Goal: Understand process/instructions

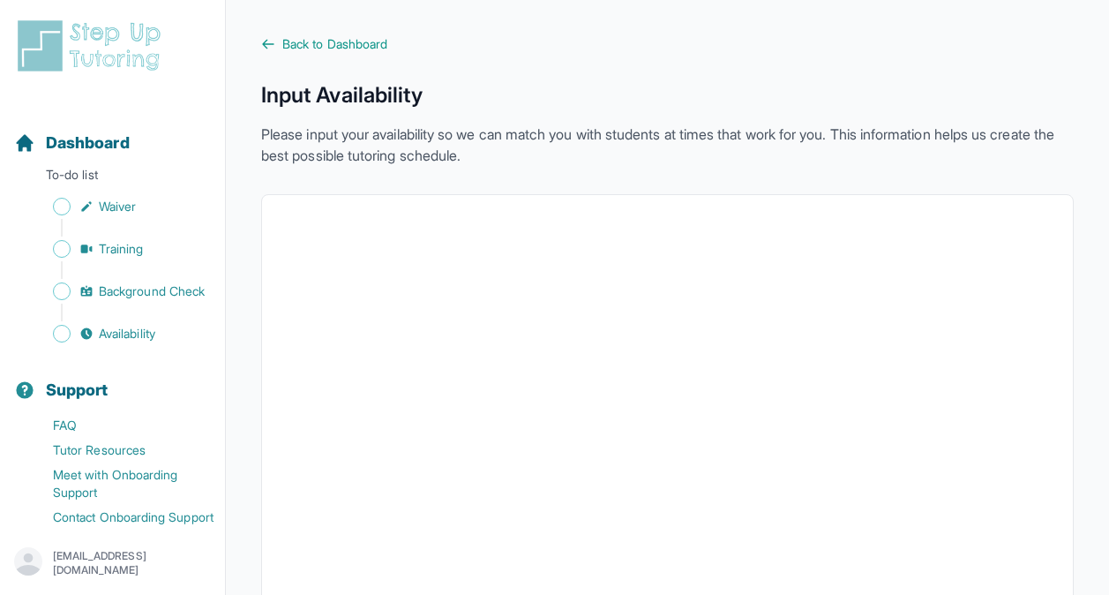
scroll to position [430, 0]
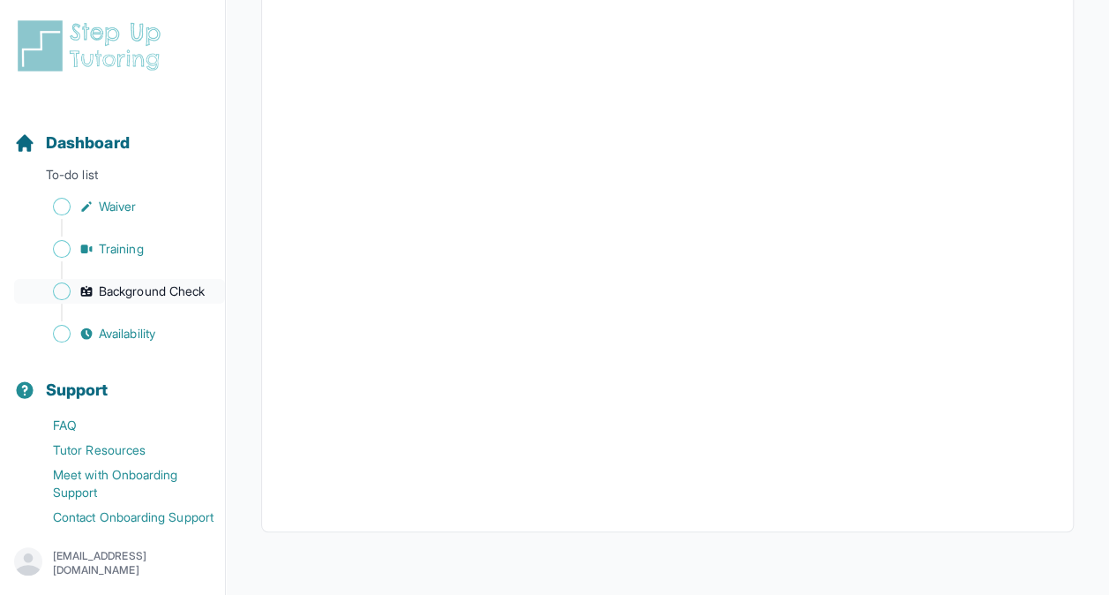
click at [136, 296] on span "Background Check" at bounding box center [152, 291] width 106 height 18
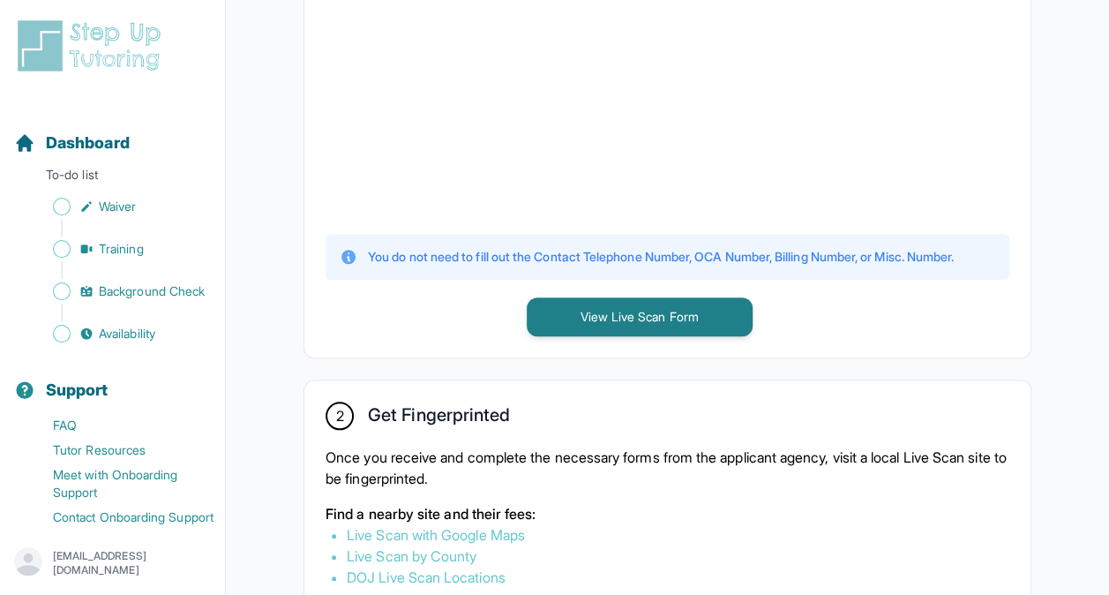
scroll to position [673, 0]
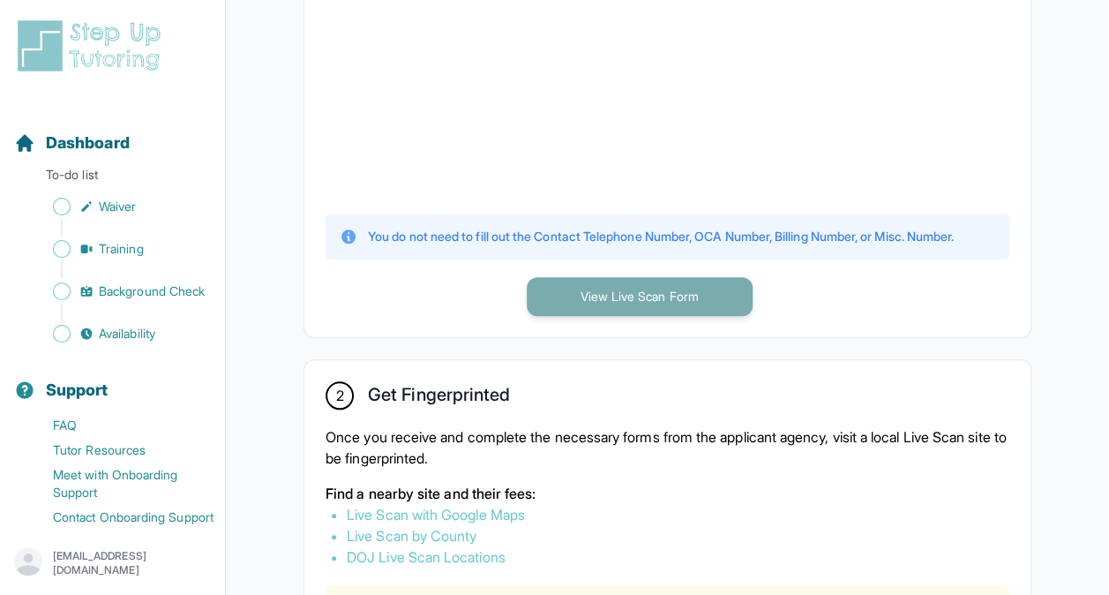
click at [613, 316] on button "View Live Scan Form" at bounding box center [640, 296] width 226 height 39
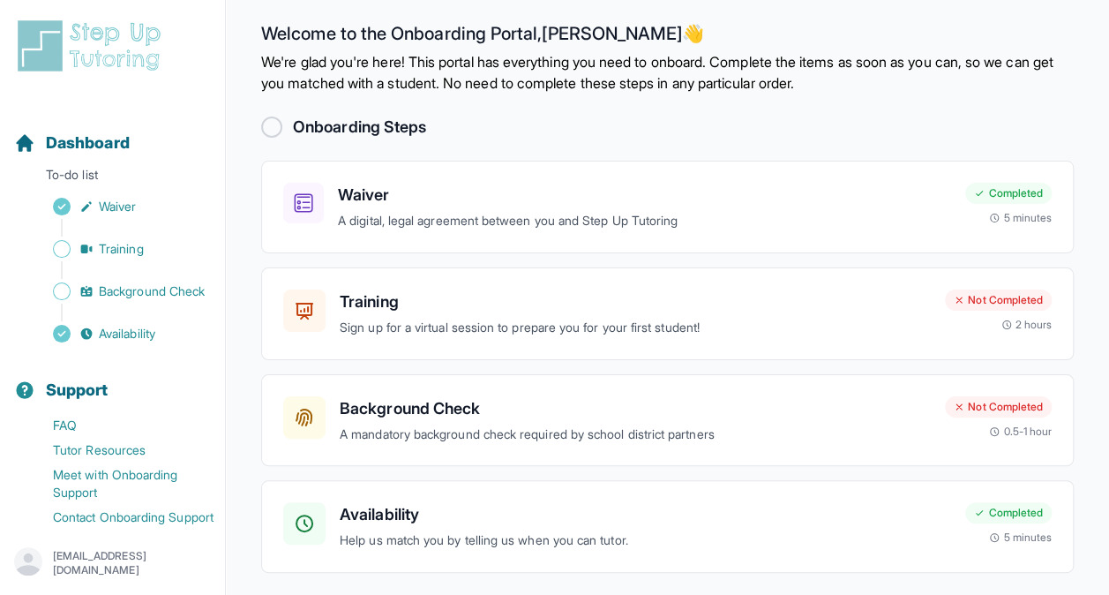
scroll to position [12, 0]
click at [83, 560] on p "[EMAIL_ADDRESS][DOMAIN_NAME]" at bounding box center [132, 563] width 158 height 28
click at [281, 501] on div "Availability Help us match you by telling us when you can tutor. Completed 5 mi…" at bounding box center [667, 526] width 813 height 93
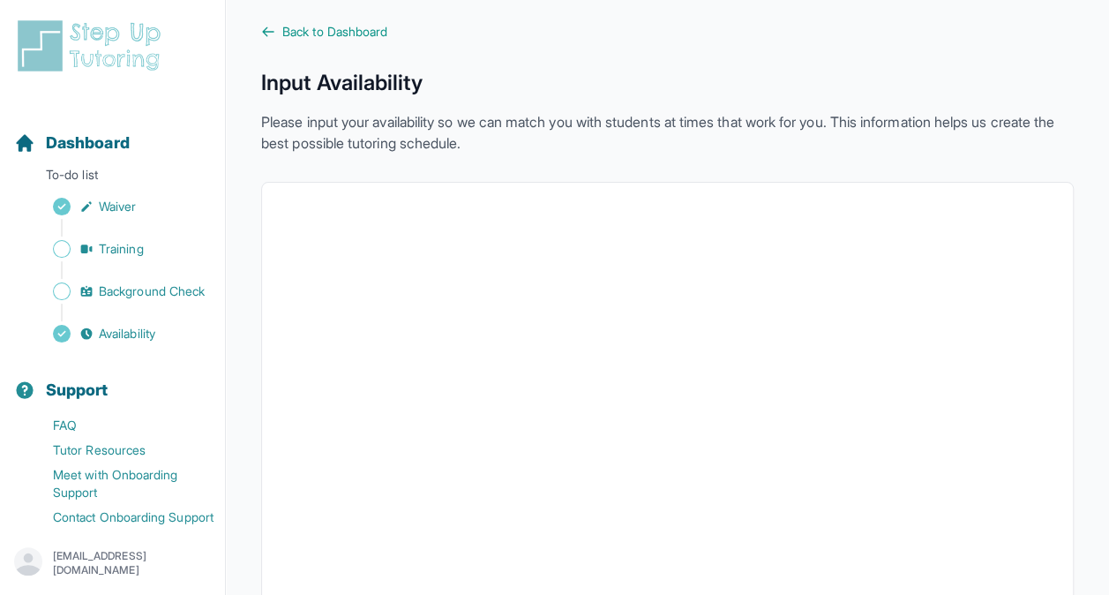
click at [109, 67] on img at bounding box center [92, 46] width 157 height 56
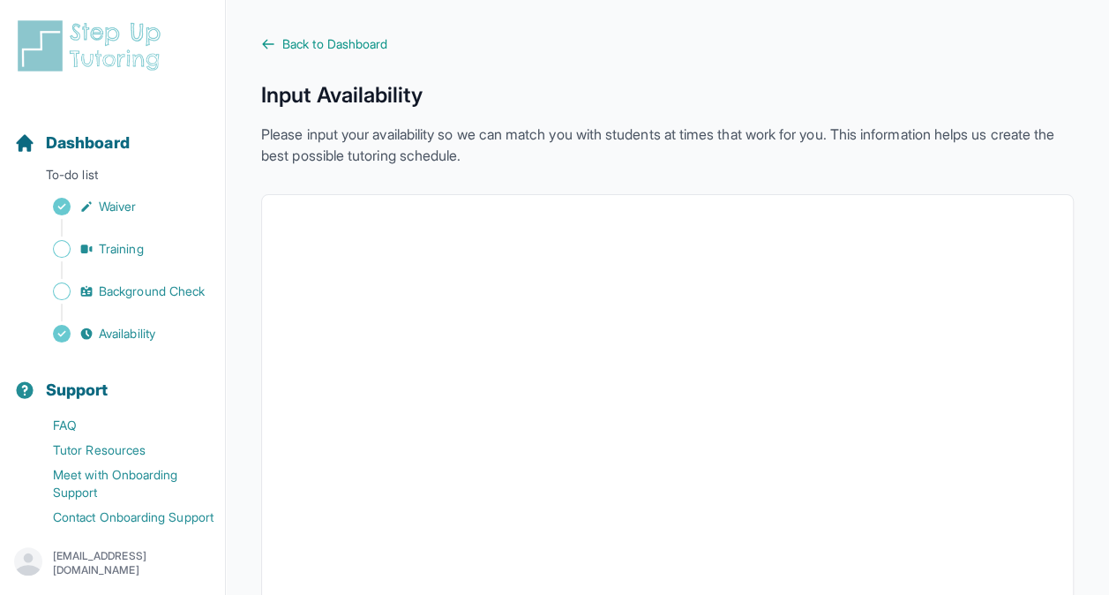
click at [109, 67] on img at bounding box center [92, 46] width 157 height 56
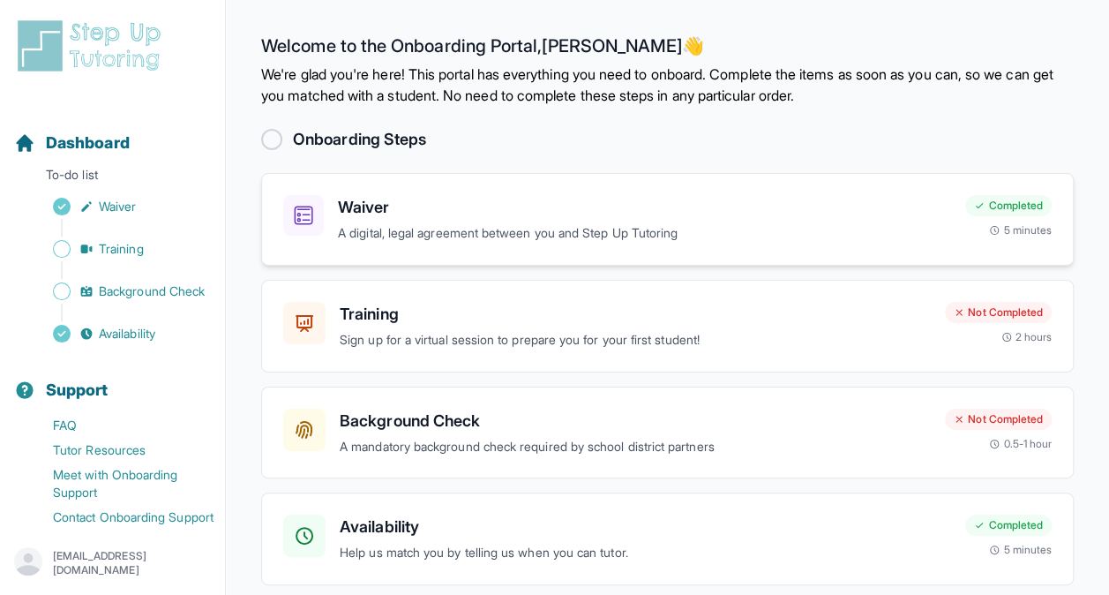
scroll to position [69, 0]
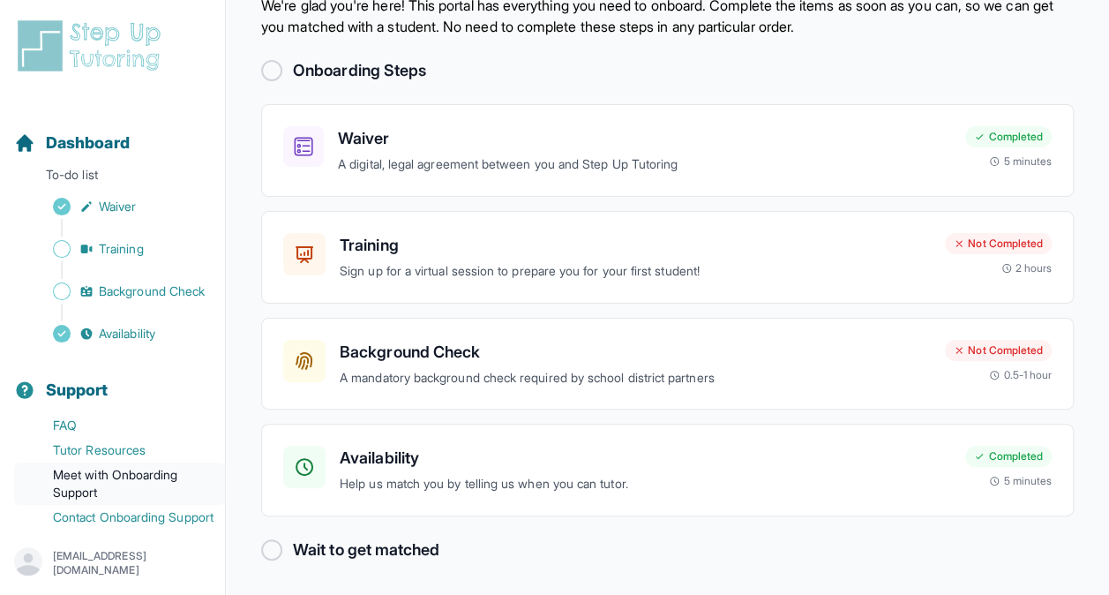
click at [209, 505] on link "Meet with Onboarding Support" at bounding box center [119, 484] width 211 height 42
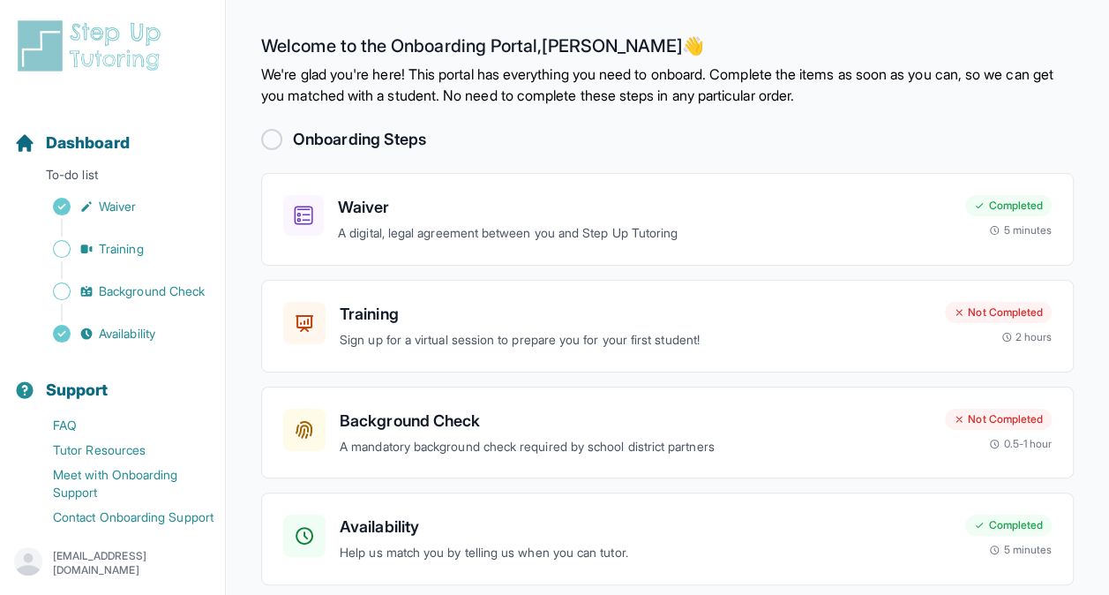
click at [99, 64] on img at bounding box center [92, 46] width 157 height 56
